Goal: Task Accomplishment & Management: Manage account settings

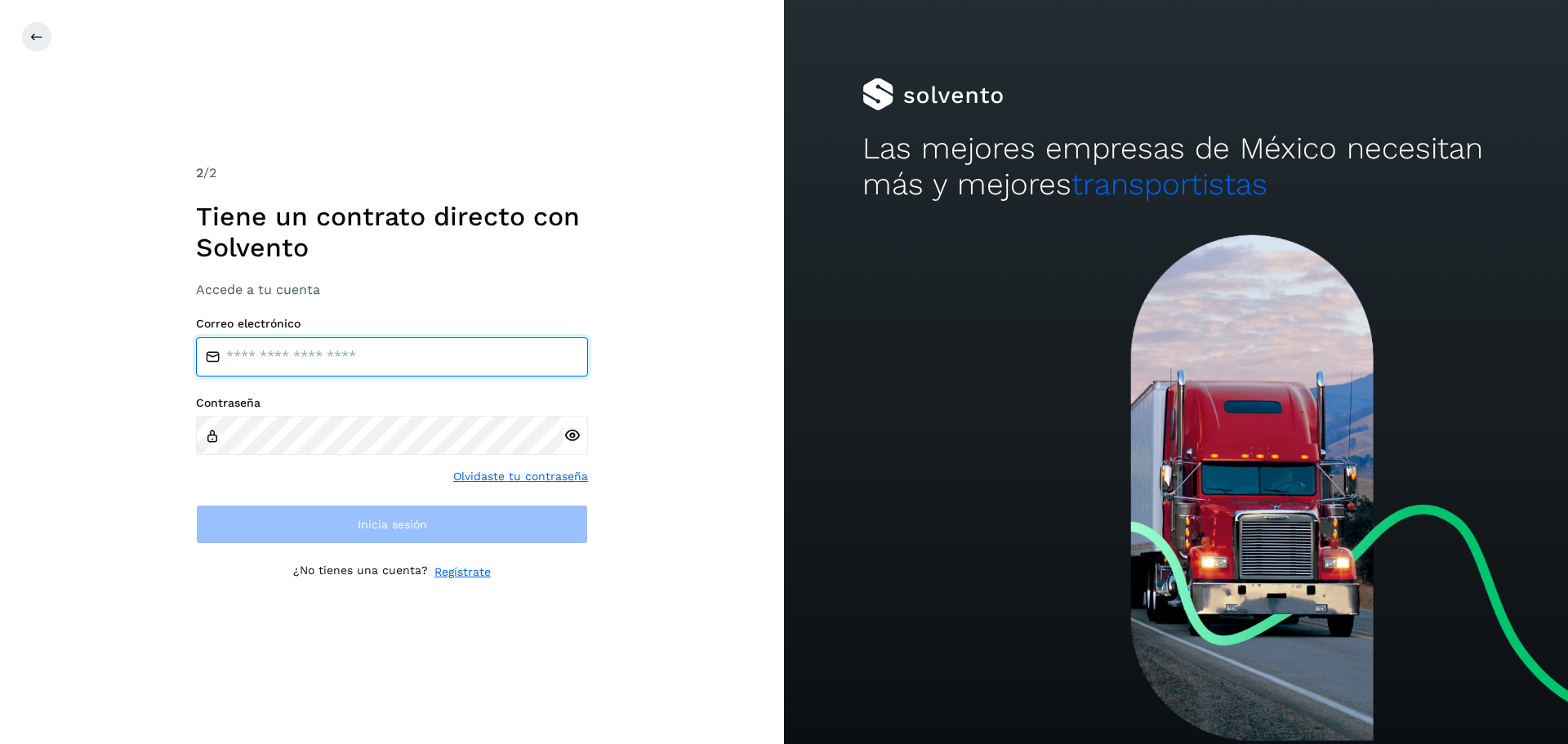
click at [380, 353] on input "email" at bounding box center [392, 356] width 392 height 39
type input "**********"
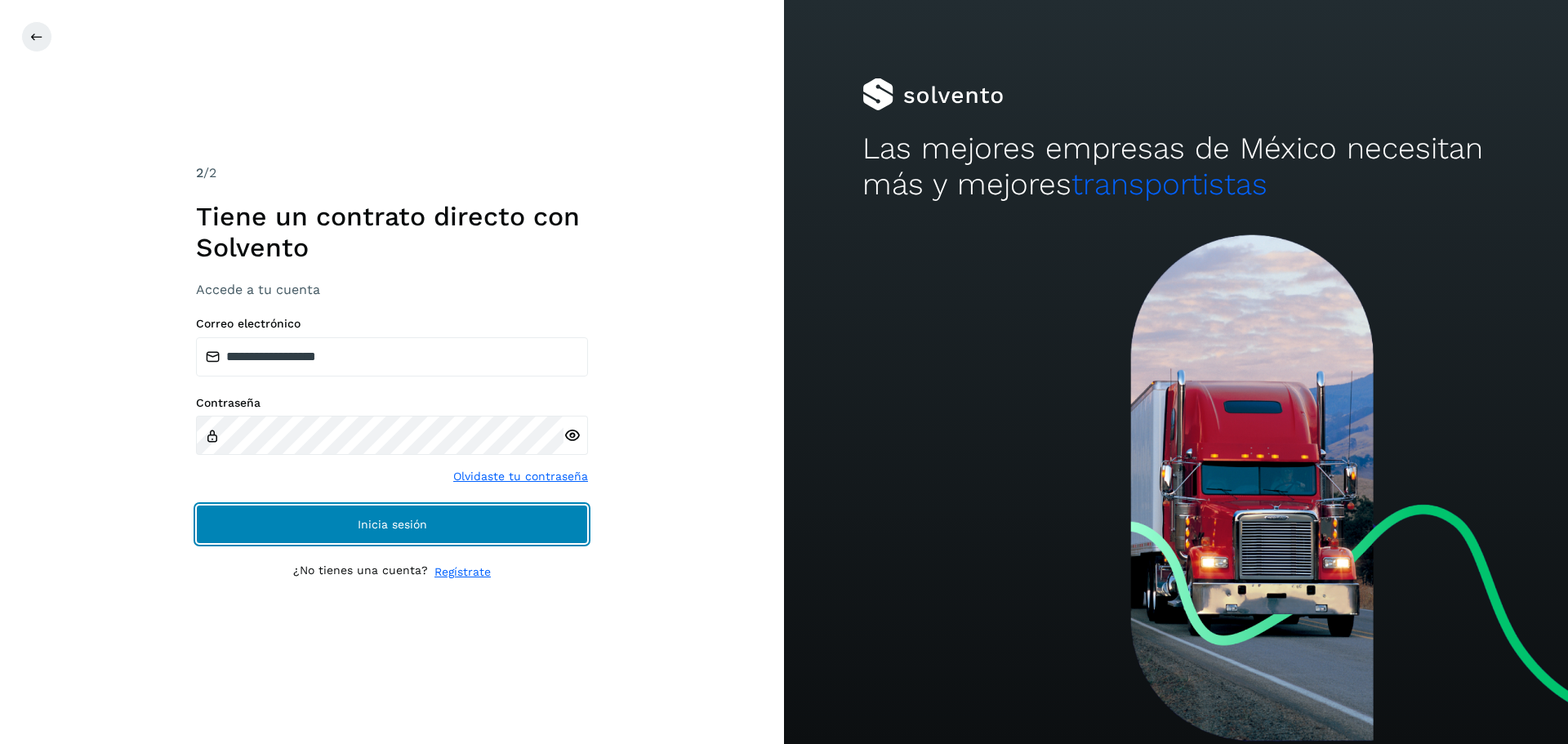
click at [467, 523] on button "Inicia sesión" at bounding box center [392, 524] width 392 height 39
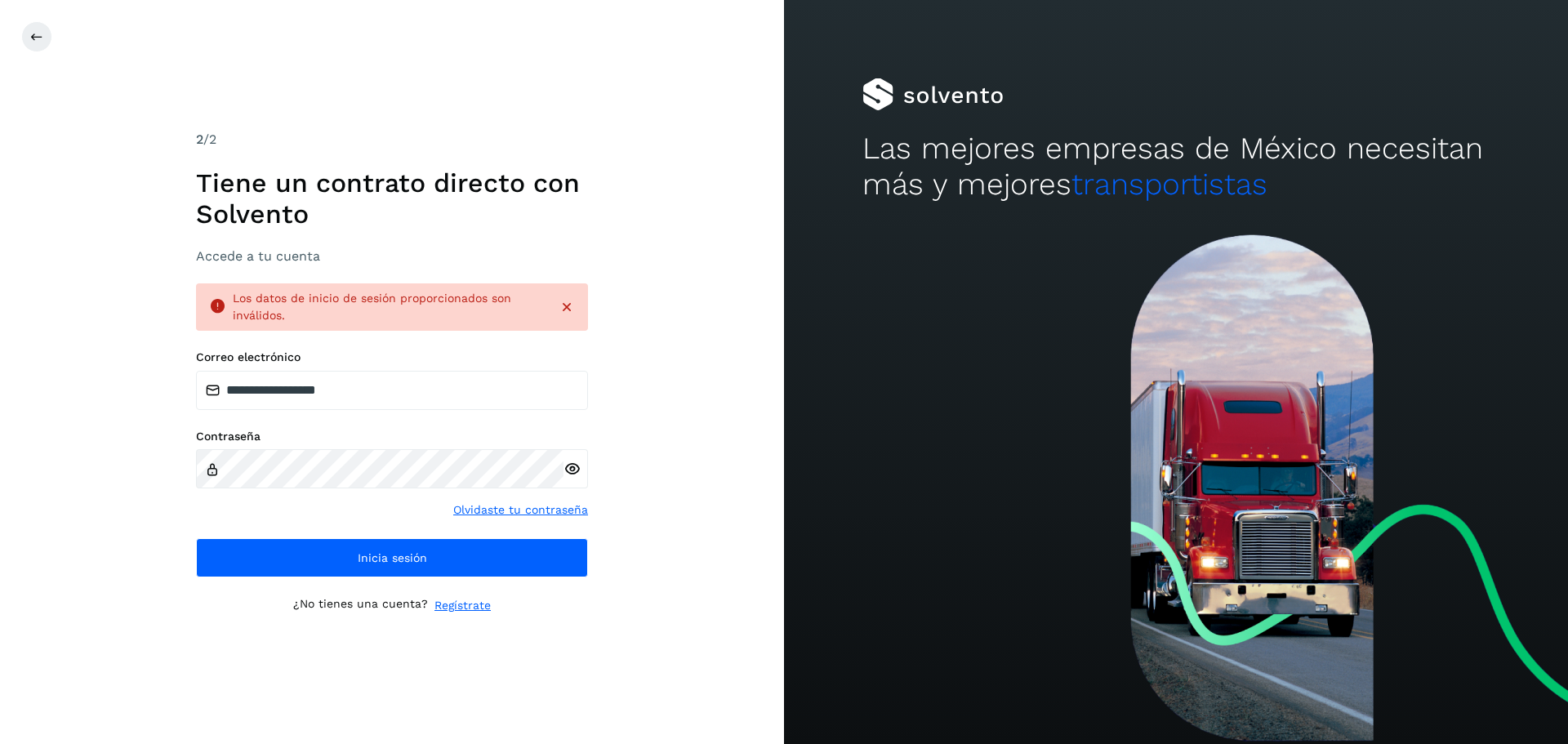
click at [572, 467] on icon at bounding box center [572, 469] width 17 height 17
click at [412, 507] on div "Contraseña Olvidaste tu contraseña" at bounding box center [392, 474] width 392 height 90
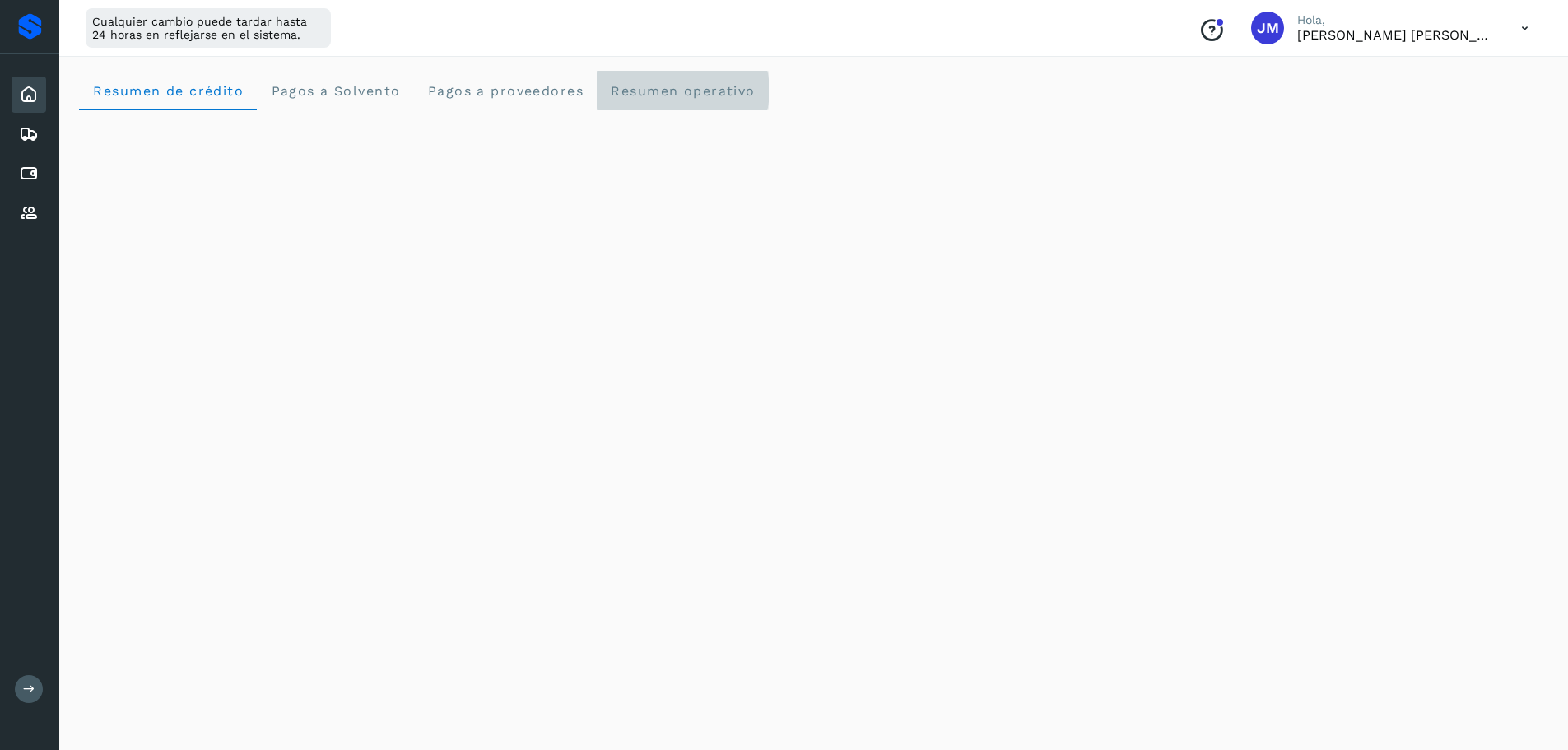
click at [689, 84] on span "Resumen operativo" at bounding box center [683, 91] width 146 height 16
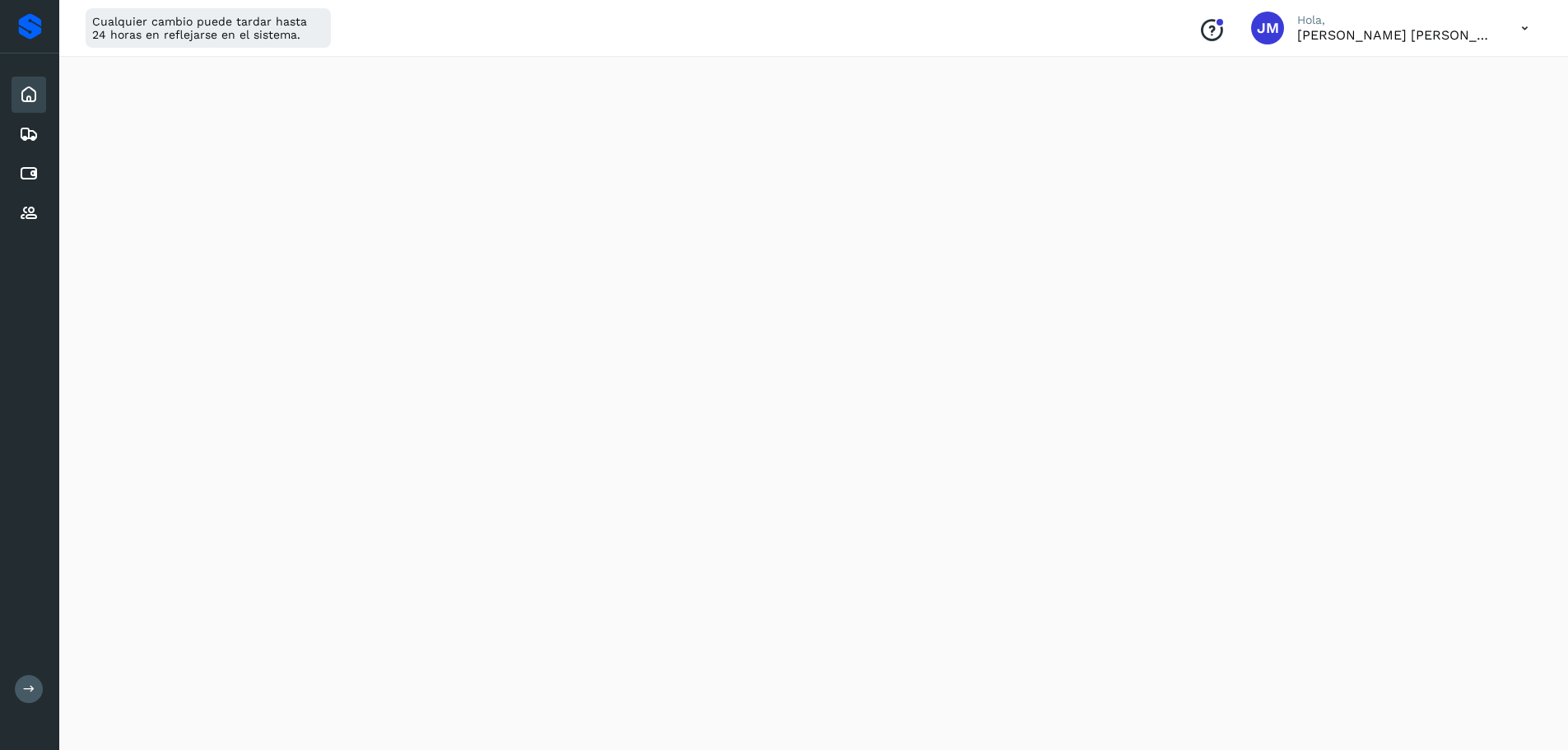
scroll to position [741, 0]
